Goal: Transaction & Acquisition: Purchase product/service

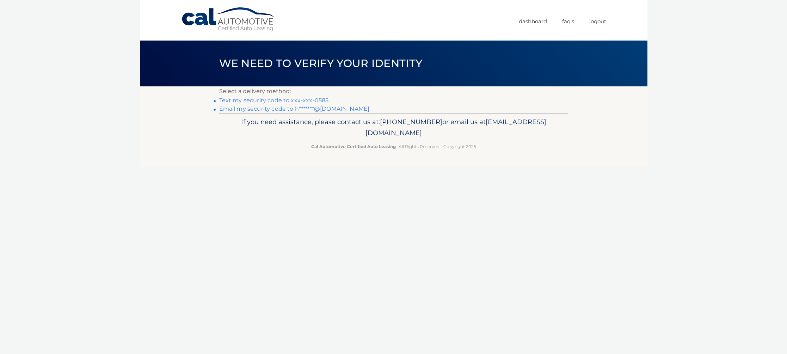
click at [294, 100] on link "Text my security code to xxx-xxx-0585" at bounding box center [274, 100] width 110 height 7
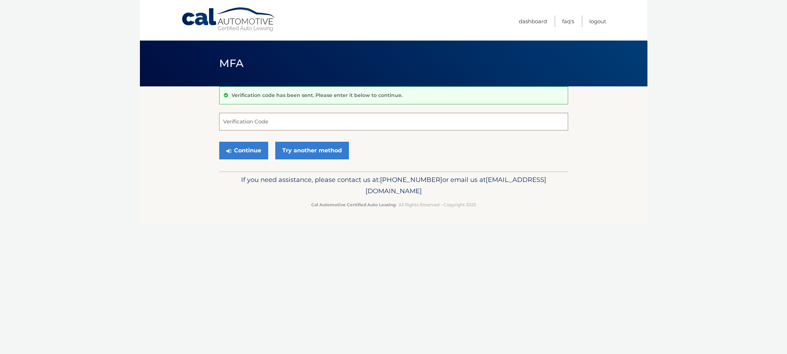
click at [243, 122] on input "Verification Code" at bounding box center [393, 122] width 349 height 18
type input "493651"
click at [219, 142] on button "Continue" at bounding box center [243, 151] width 49 height 18
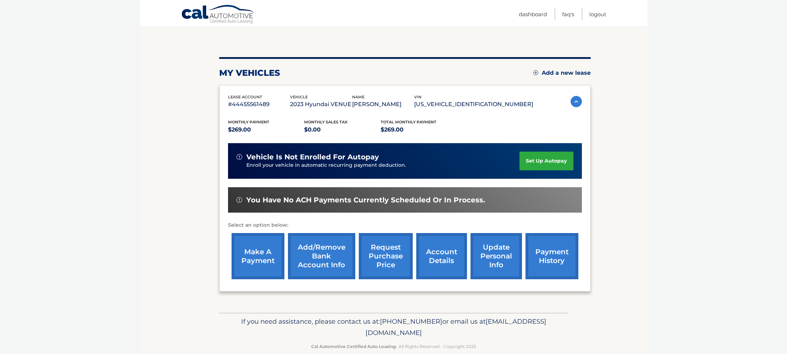
scroll to position [63, 0]
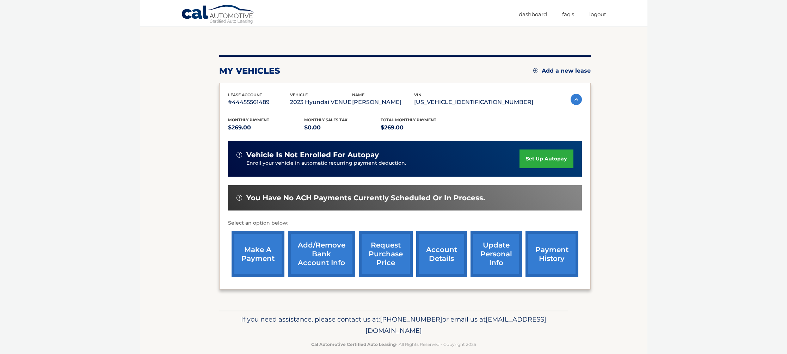
click at [257, 252] on link "make a payment" at bounding box center [258, 254] width 53 height 46
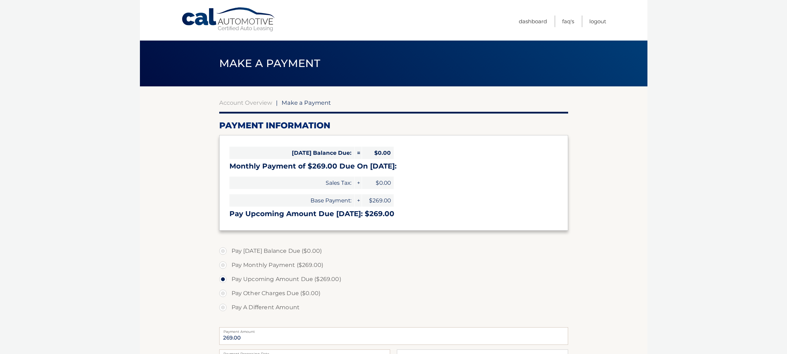
select select "OTlmY2IzODQtNmU0MS00YjY0LTg0Y2YtNjIzN2MwYWM5MDIy"
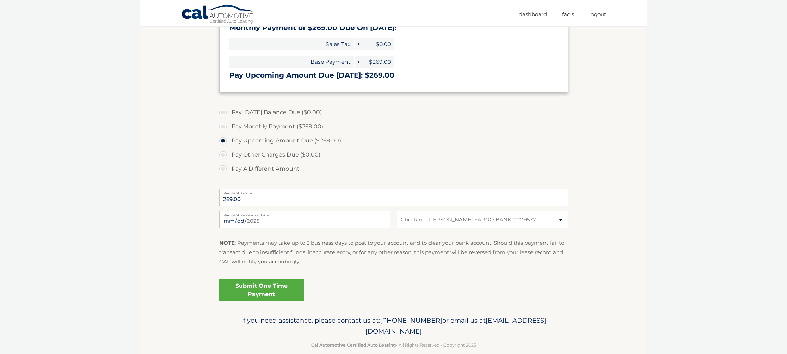
scroll to position [150, 0]
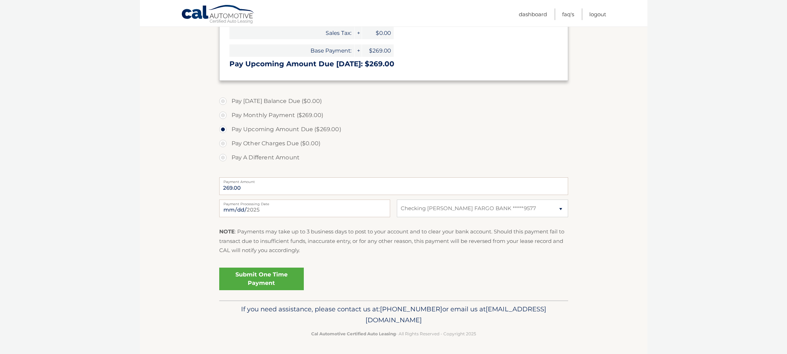
click at [263, 278] on link "Submit One Time Payment" at bounding box center [261, 278] width 85 height 23
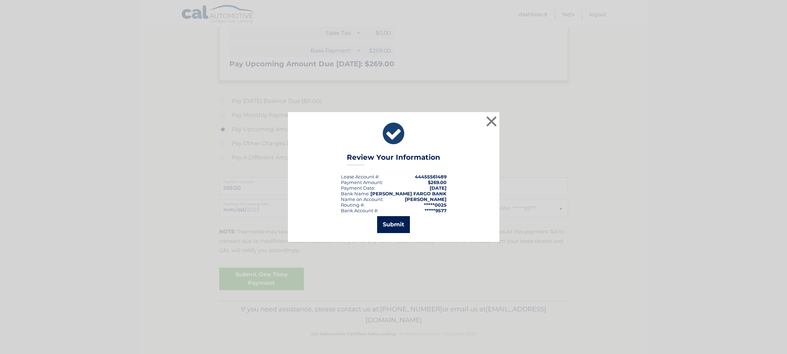
click at [393, 222] on button "Submit" at bounding box center [393, 224] width 33 height 17
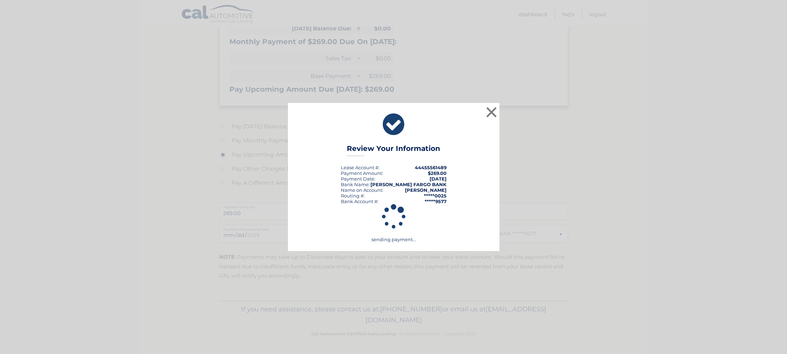
scroll to position [124, 0]
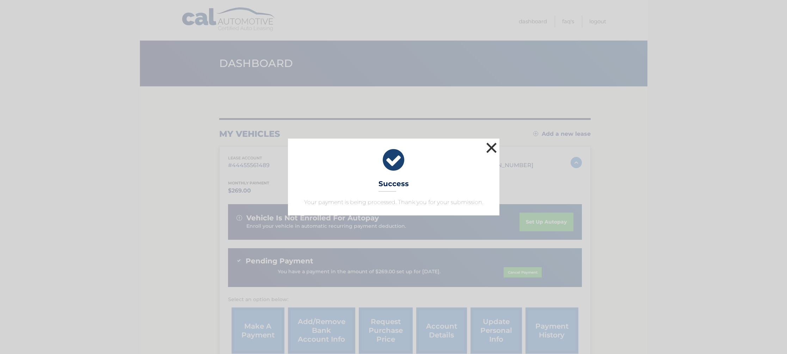
click at [491, 149] on button "×" at bounding box center [492, 148] width 14 height 14
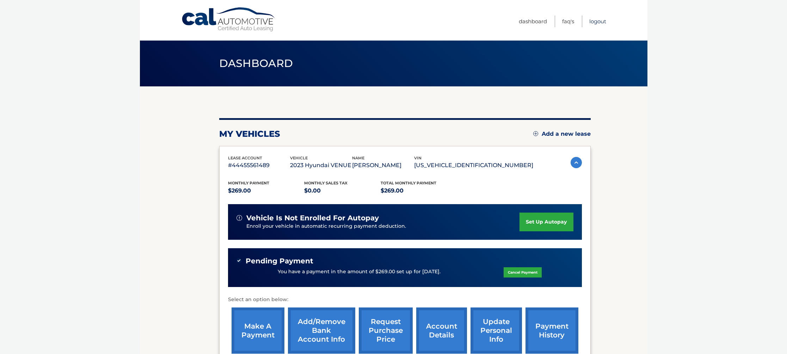
click at [599, 20] on link "Logout" at bounding box center [597, 22] width 17 height 12
